Goal: Transaction & Acquisition: Purchase product/service

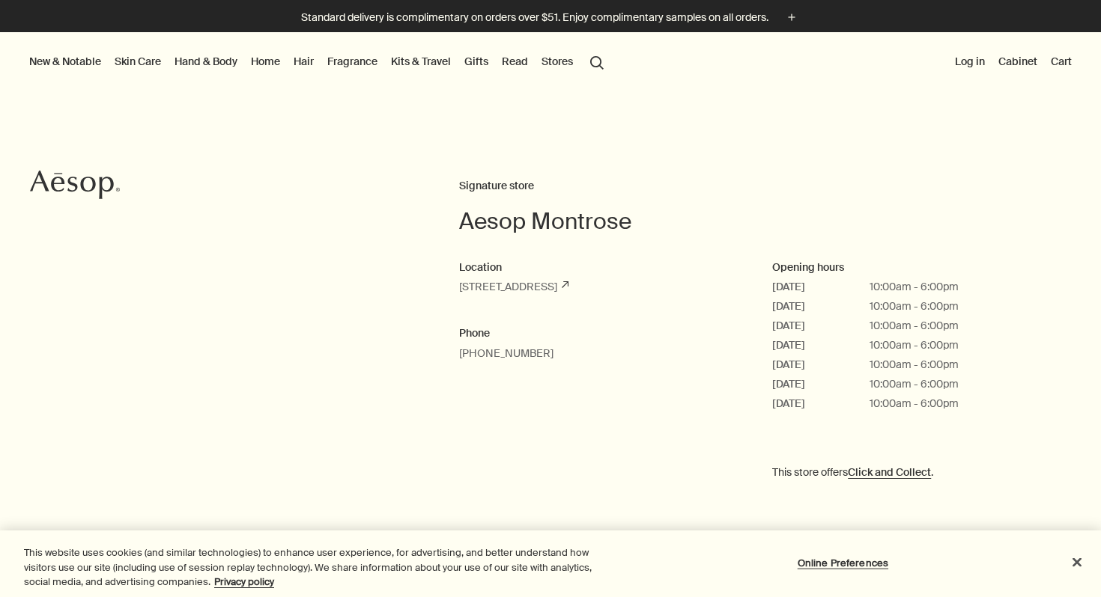
click at [343, 58] on link "Fragrance" at bounding box center [352, 61] width 56 height 19
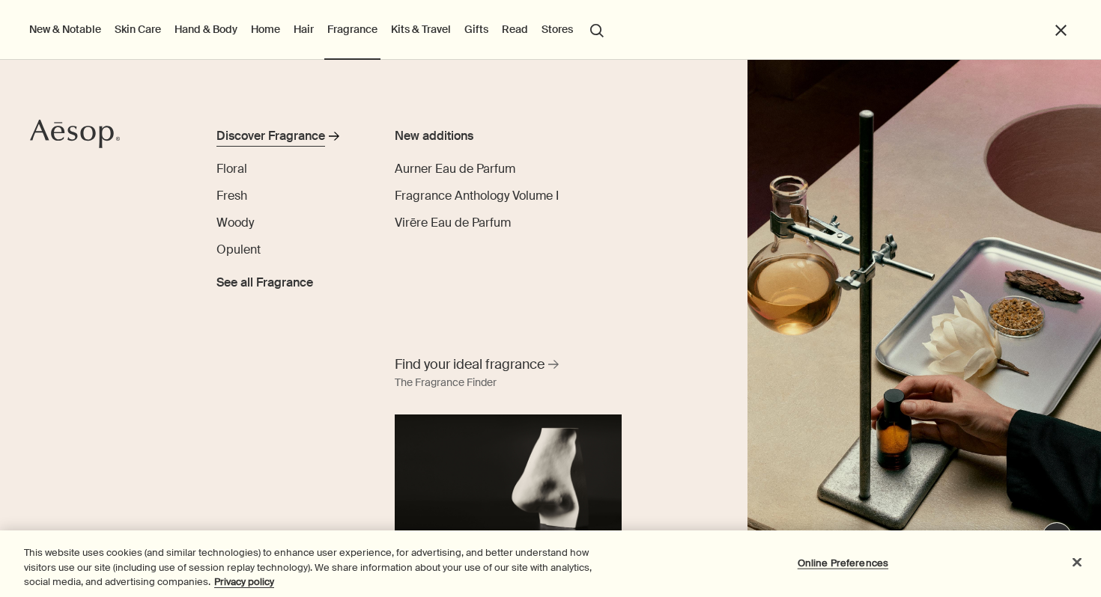
click at [320, 127] on div "Discover Fragrance" at bounding box center [270, 136] width 109 height 18
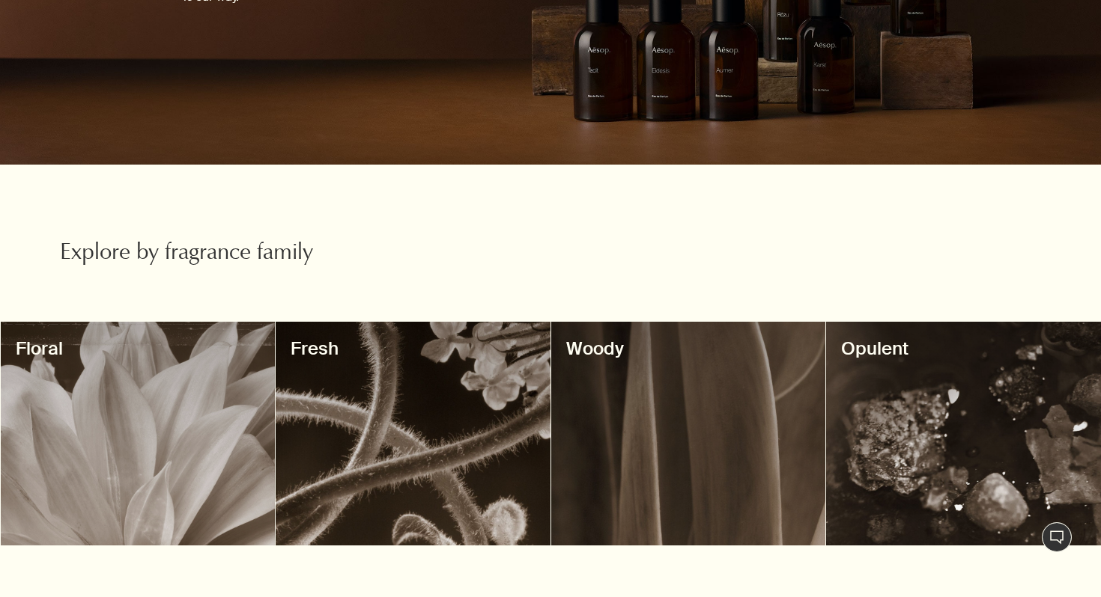
scroll to position [468, 0]
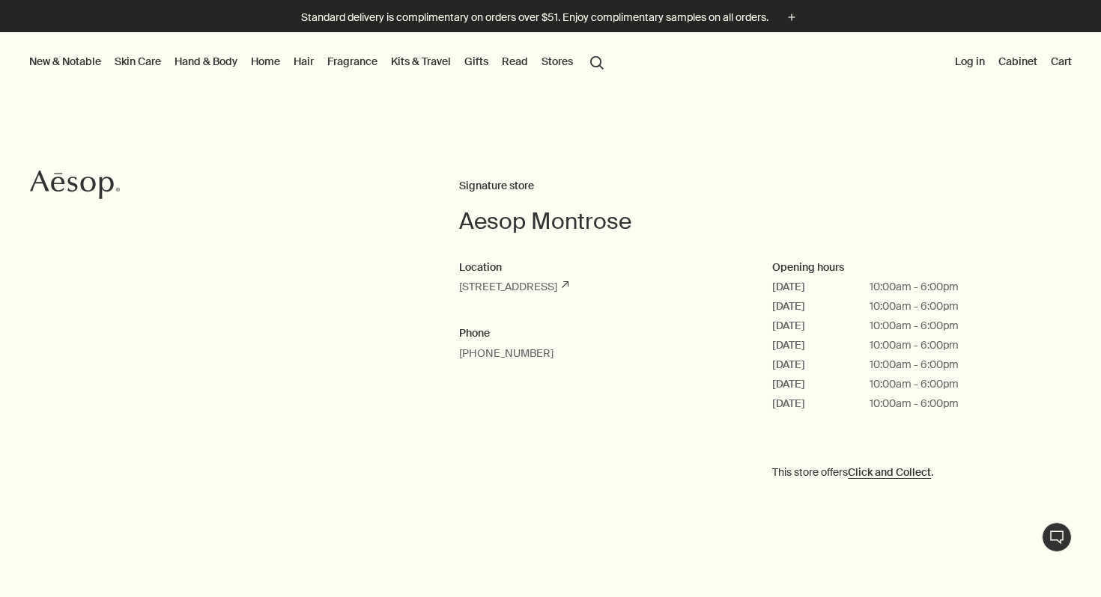
click at [341, 59] on link "Fragrance" at bounding box center [352, 61] width 56 height 19
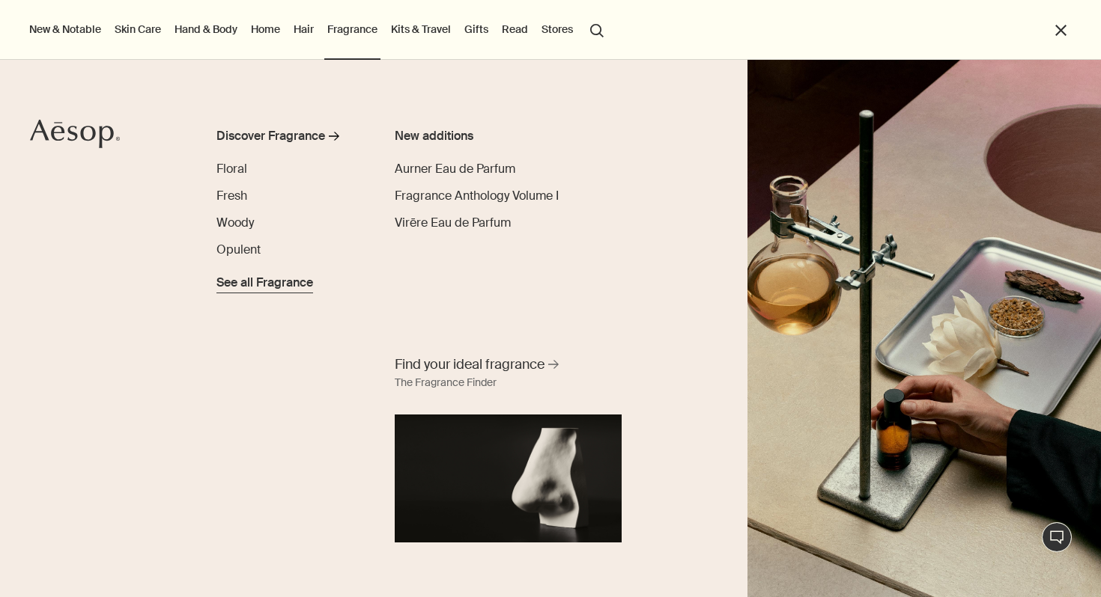
click at [229, 282] on span "See all Fragrance" at bounding box center [264, 283] width 97 height 18
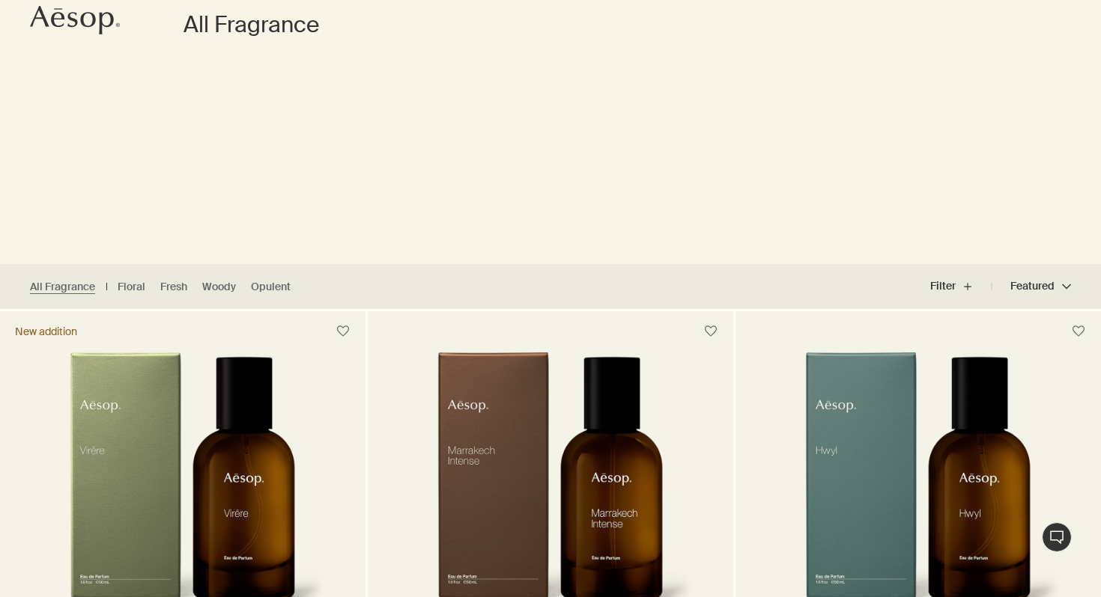
scroll to position [425, 0]
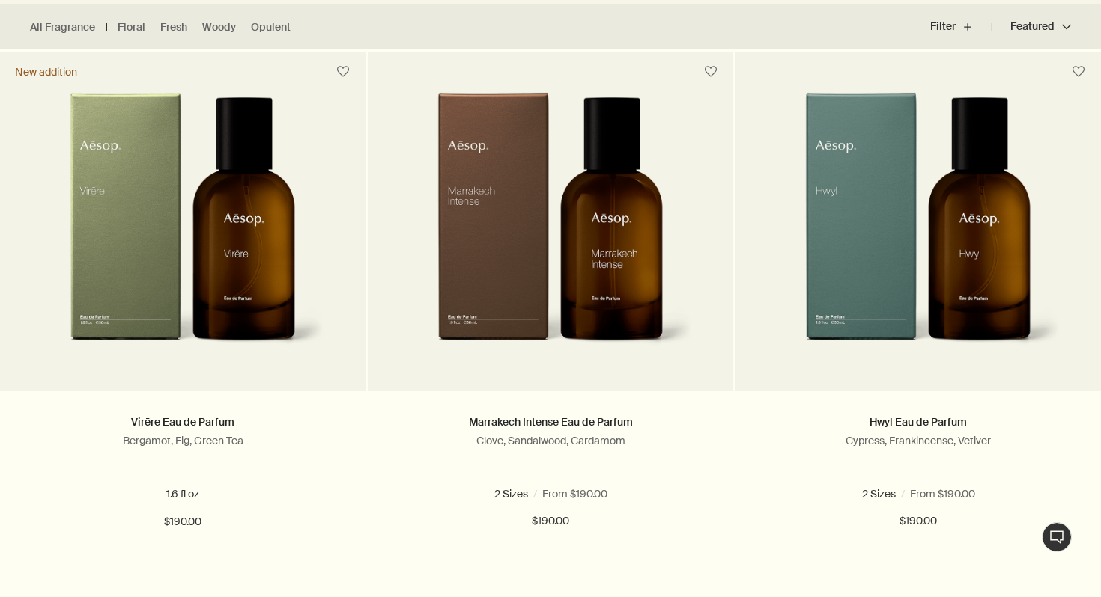
click at [1057, 25] on button "Featured Featured chevron" at bounding box center [1030, 27] width 79 height 36
click at [1031, 89] on span "Price - Low to High" at bounding box center [1006, 92] width 97 height 15
click at [948, 509] on input "Price - Low to High" at bounding box center [948, 514] width 0 height 10
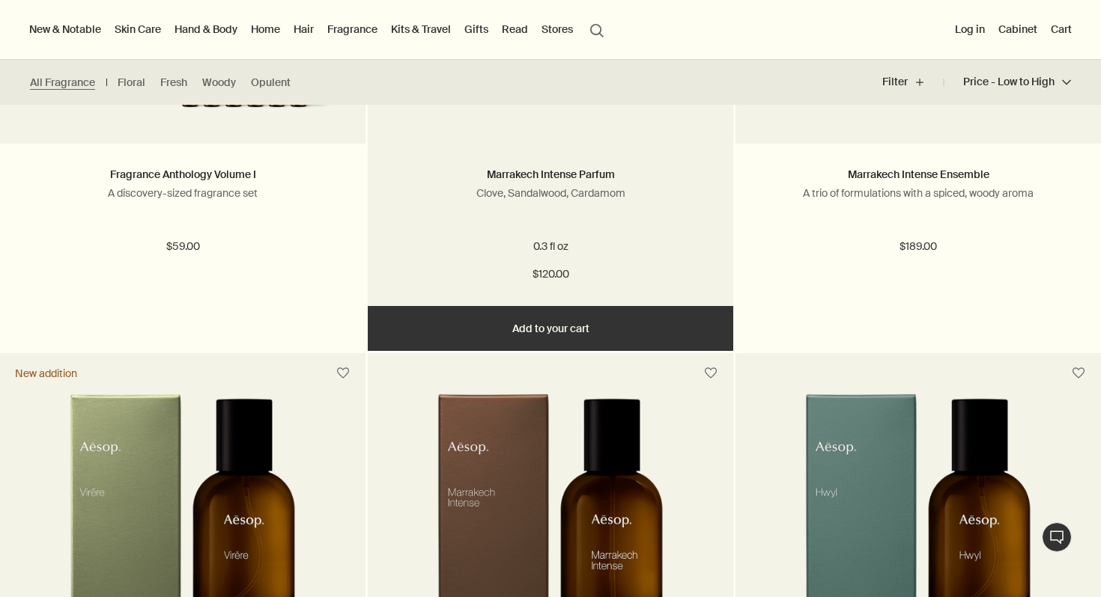
scroll to position [427, 0]
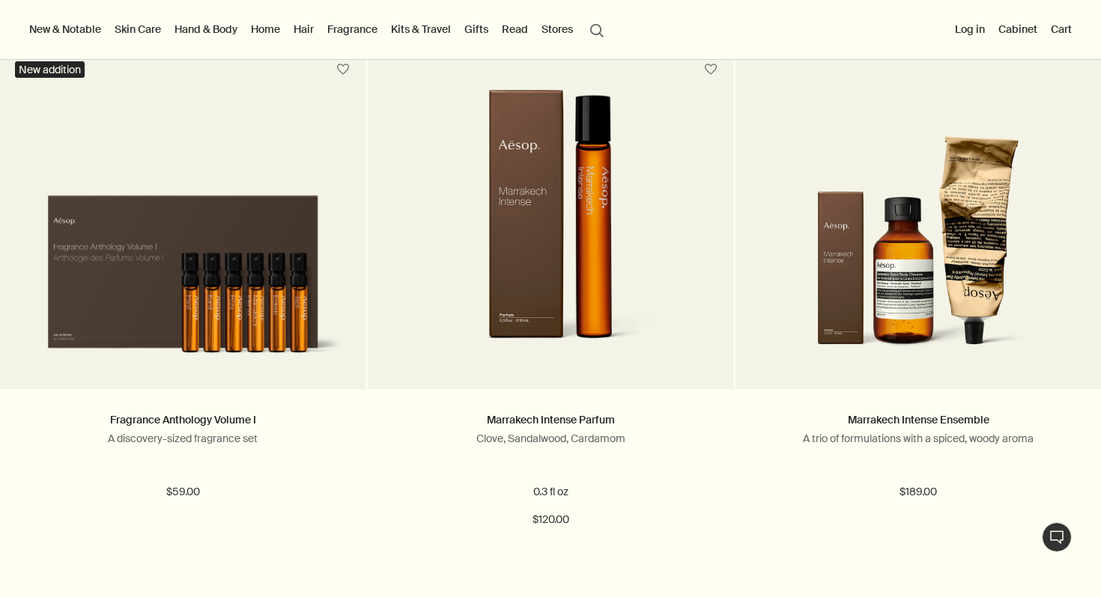
click at [407, 37] on link "Kits & Travel" at bounding box center [421, 28] width 66 height 19
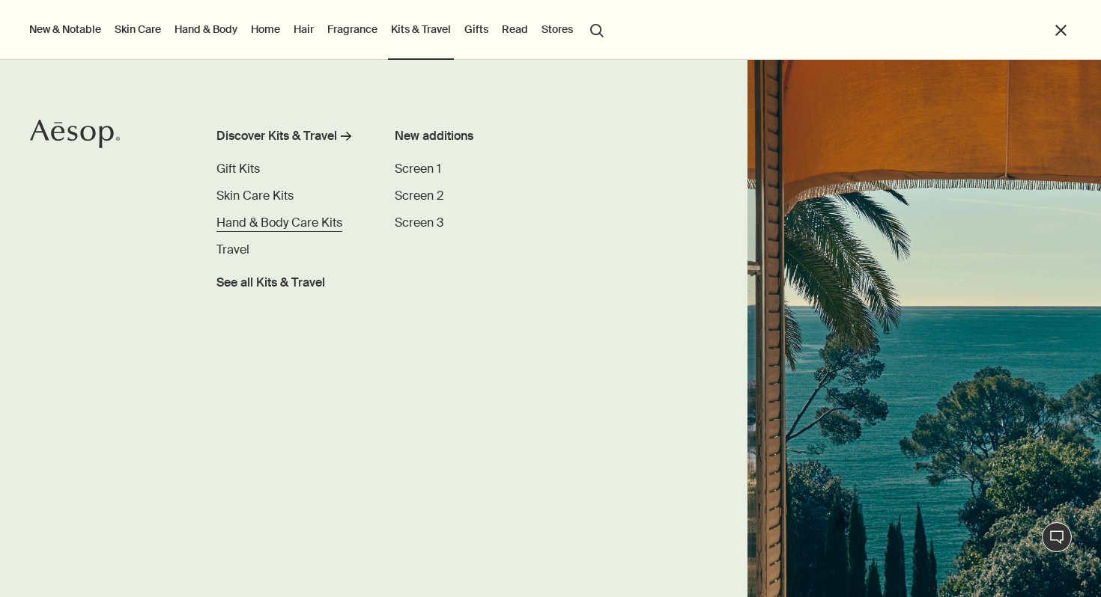
click at [291, 221] on span "Hand & Body Care Kits" at bounding box center [279, 223] width 126 height 16
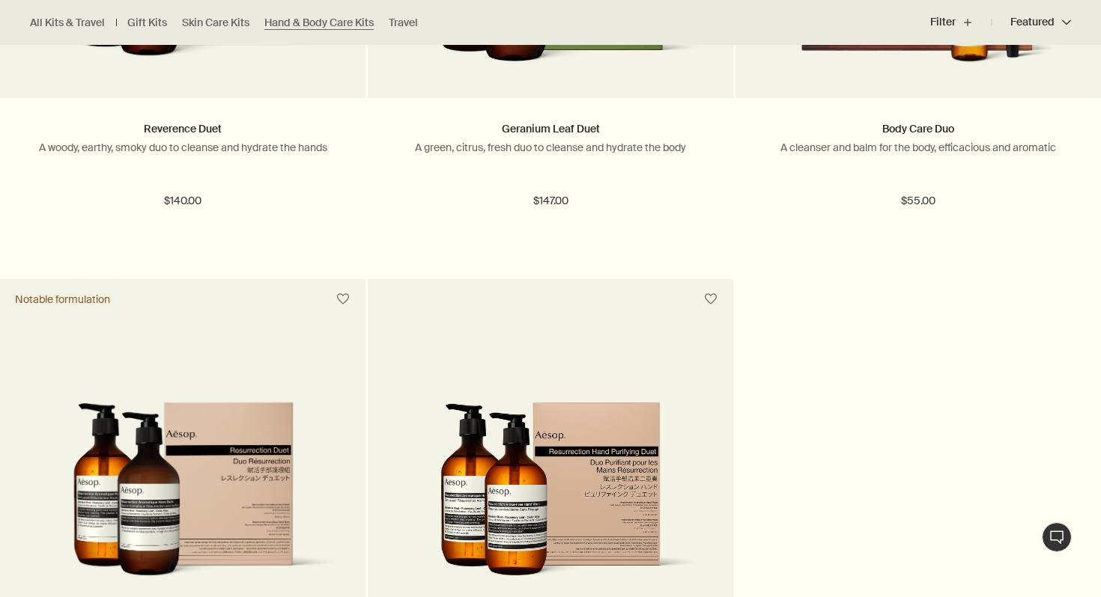
scroll to position [717, 0]
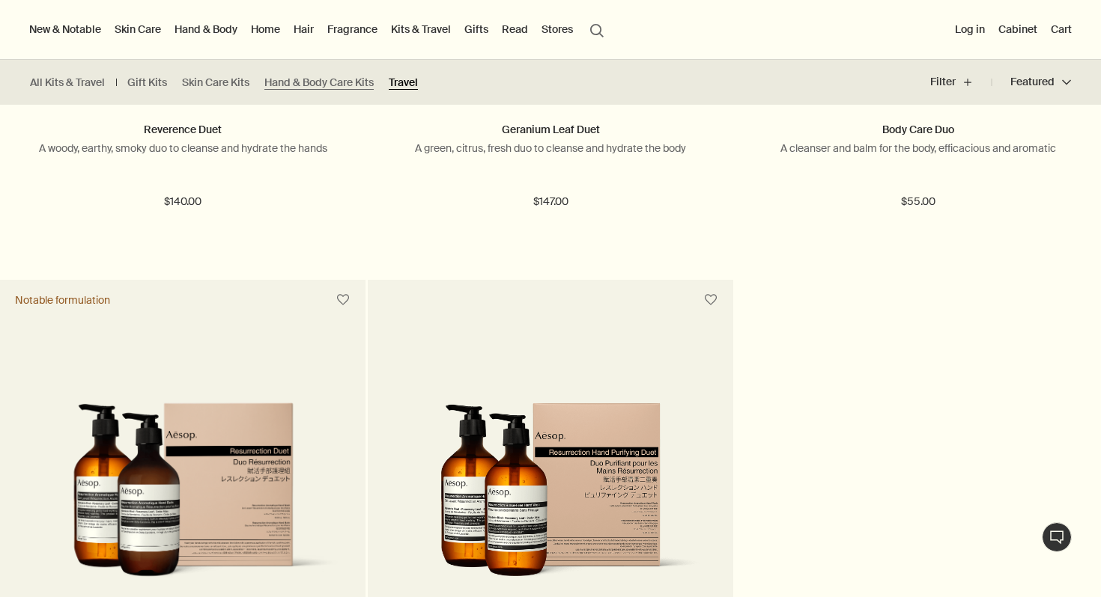
click at [414, 79] on link "Travel" at bounding box center [403, 83] width 29 height 14
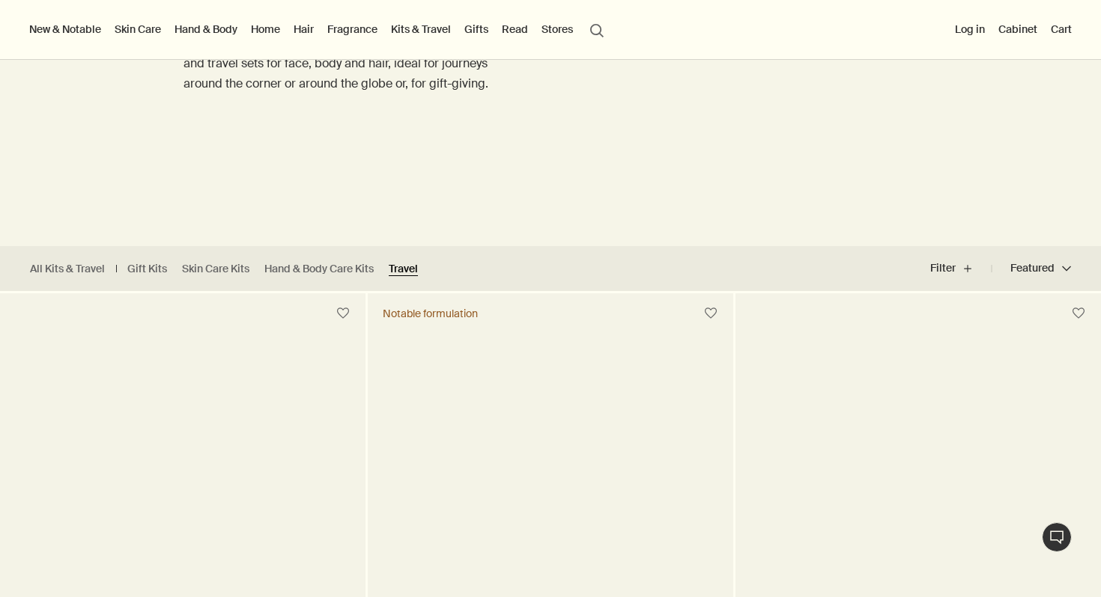
scroll to position [168, 0]
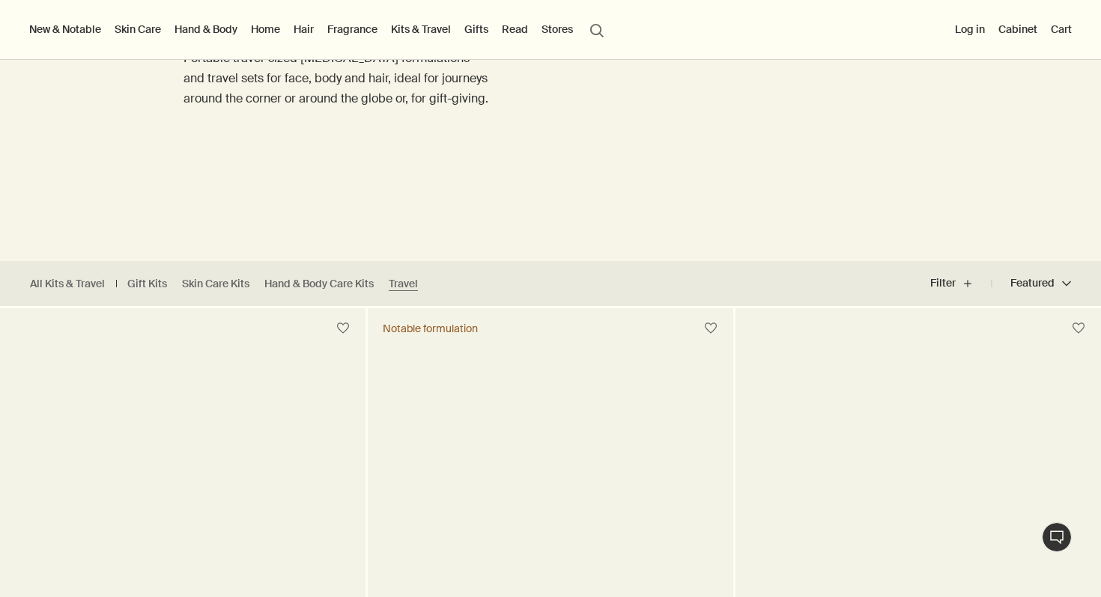
click at [207, 37] on link "Hand & Body" at bounding box center [205, 28] width 69 height 19
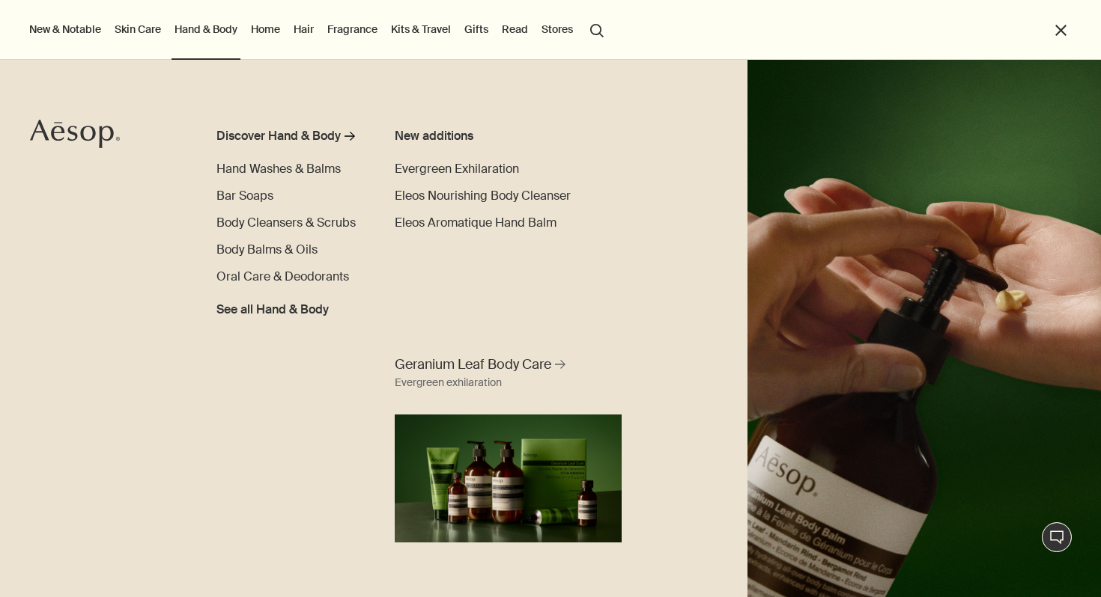
click at [148, 32] on link "Skin Care" at bounding box center [138, 28] width 52 height 19
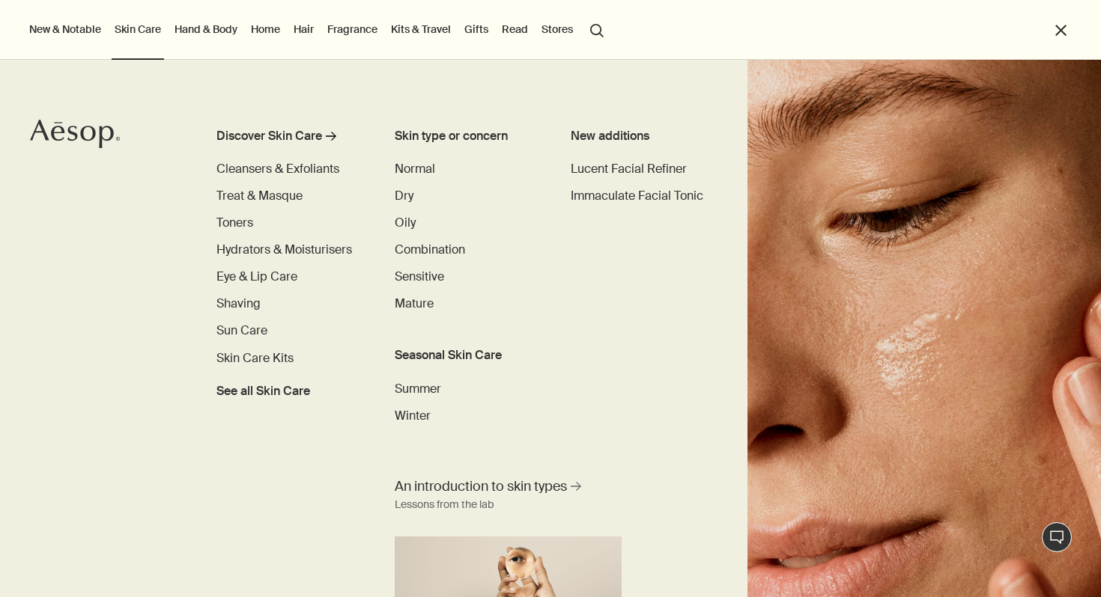
click at [212, 34] on link "Hand & Body" at bounding box center [205, 28] width 69 height 19
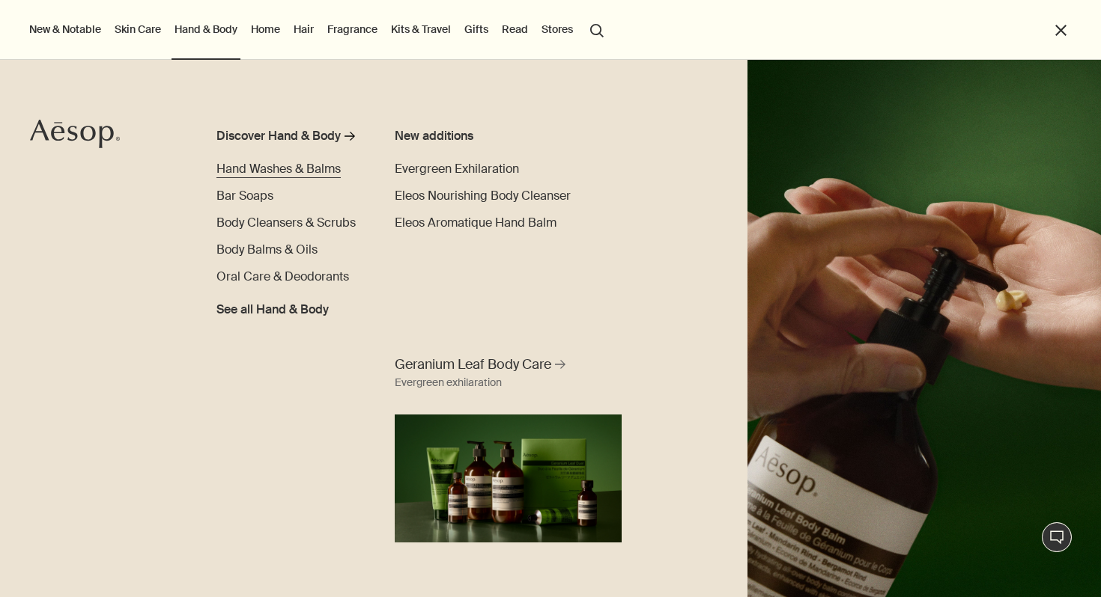
click at [264, 165] on span "Hand Washes & Balms" at bounding box center [278, 169] width 124 height 16
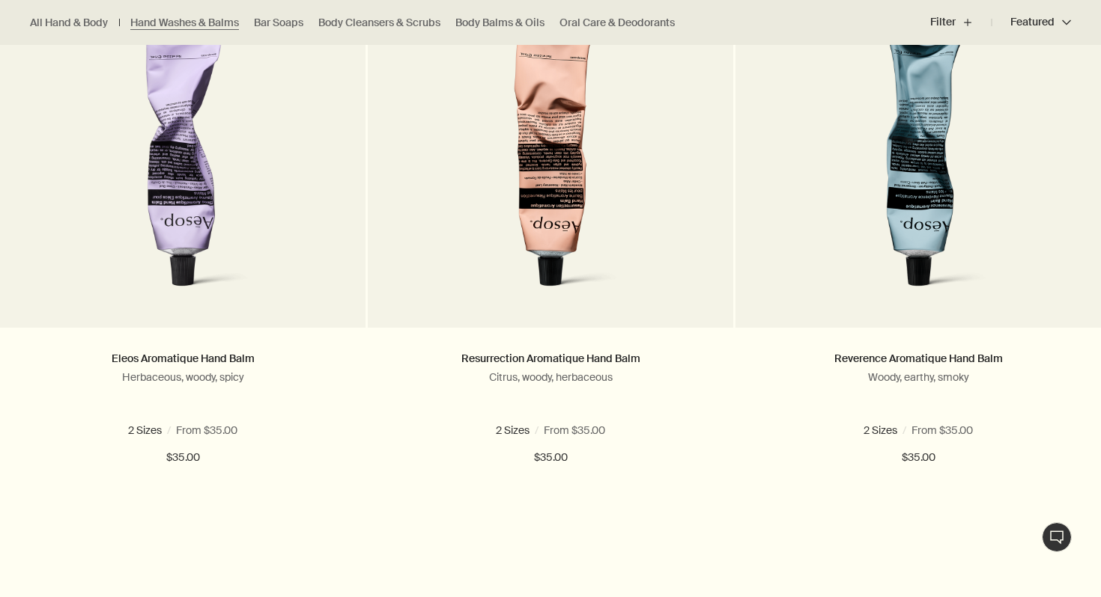
scroll to position [489, 0]
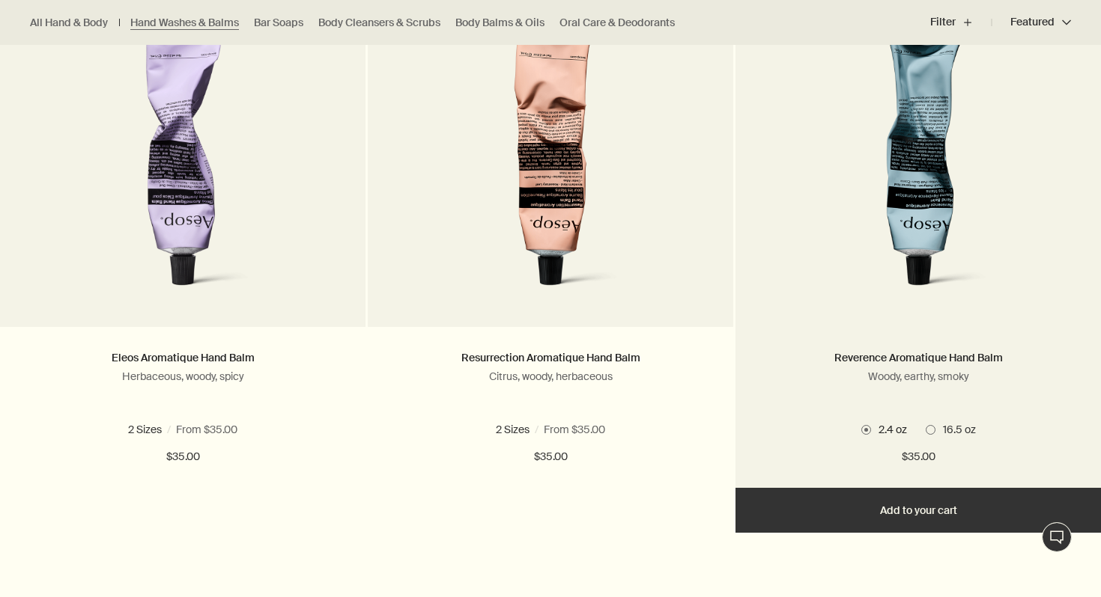
click at [883, 168] on img at bounding box center [918, 166] width 234 height 277
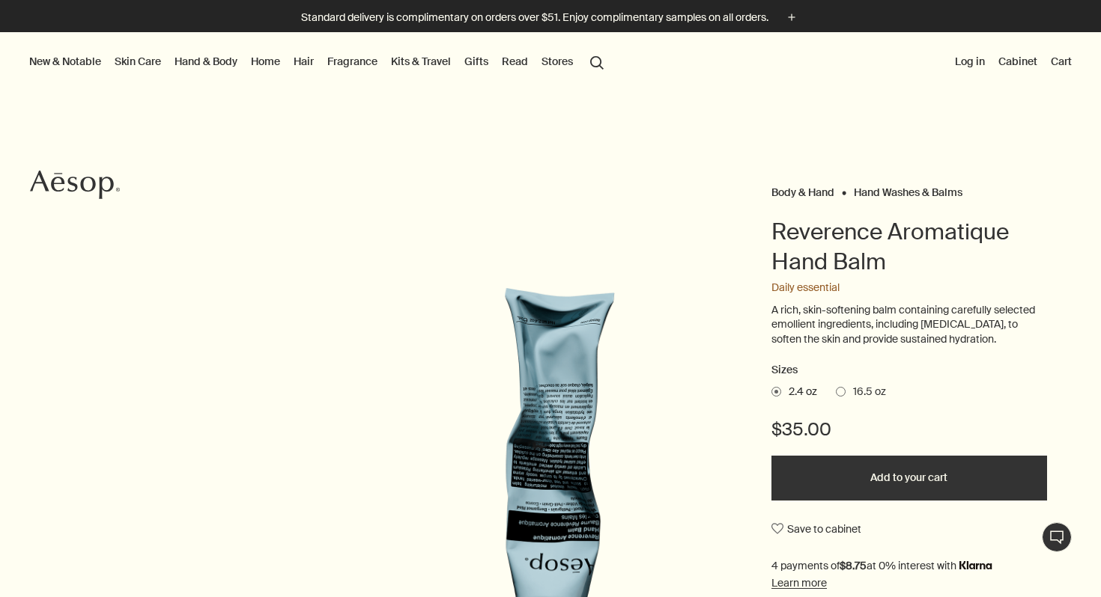
click at [862, 393] on span "16.5 oz" at bounding box center [865, 392] width 40 height 15
click at [836, 393] on input "16.5 oz" at bounding box center [836, 390] width 0 height 10
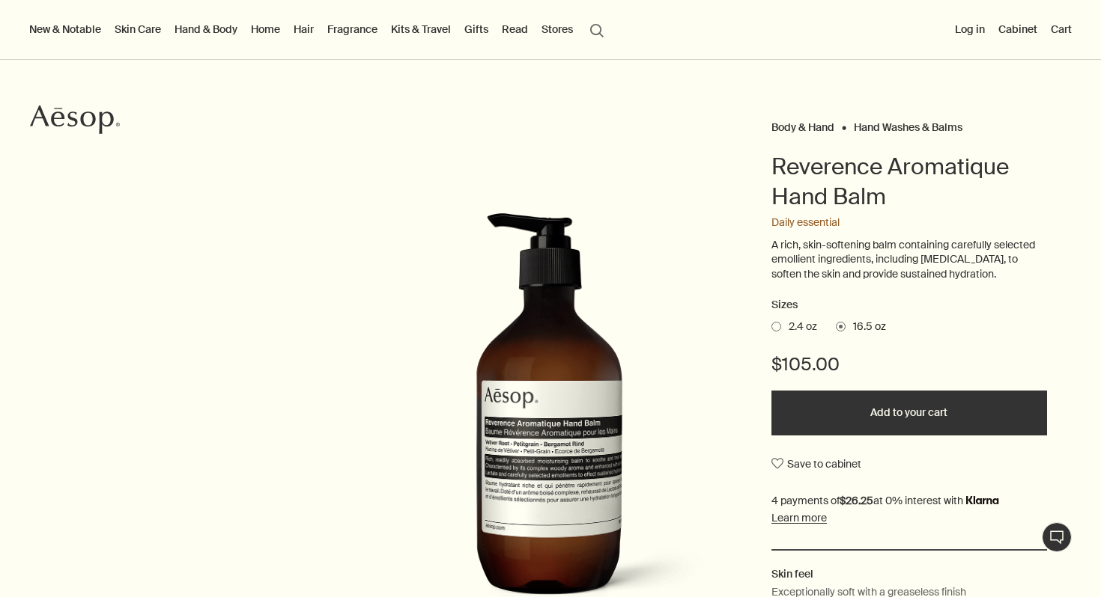
scroll to position [66, 0]
click at [774, 326] on span at bounding box center [776, 326] width 10 height 10
click at [771, 326] on input "2.4 oz" at bounding box center [771, 324] width 0 height 10
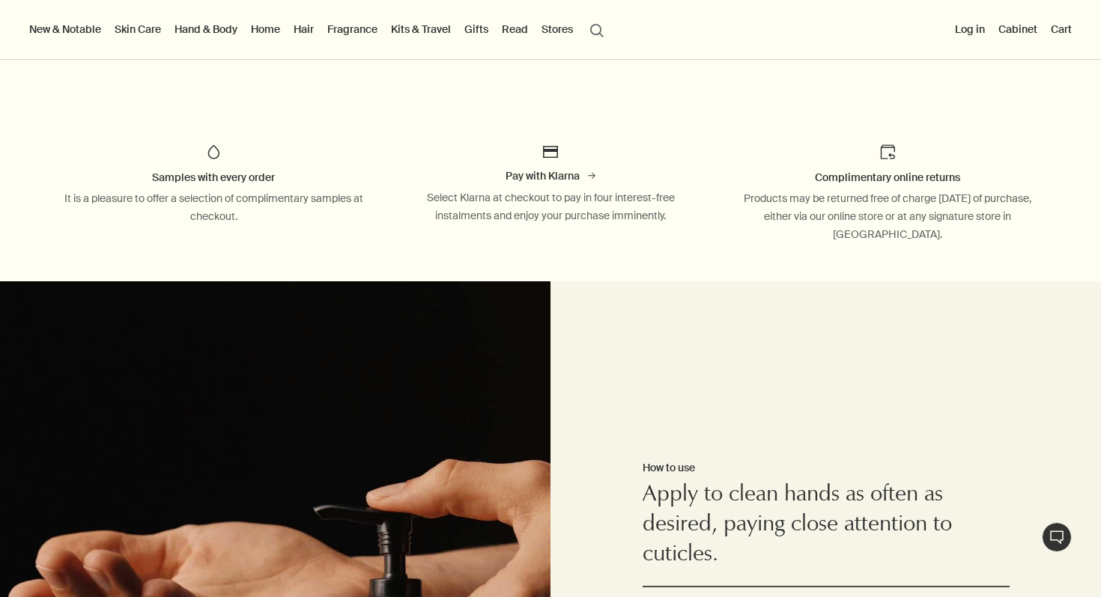
scroll to position [785, 0]
